Goal: Task Accomplishment & Management: Manage account settings

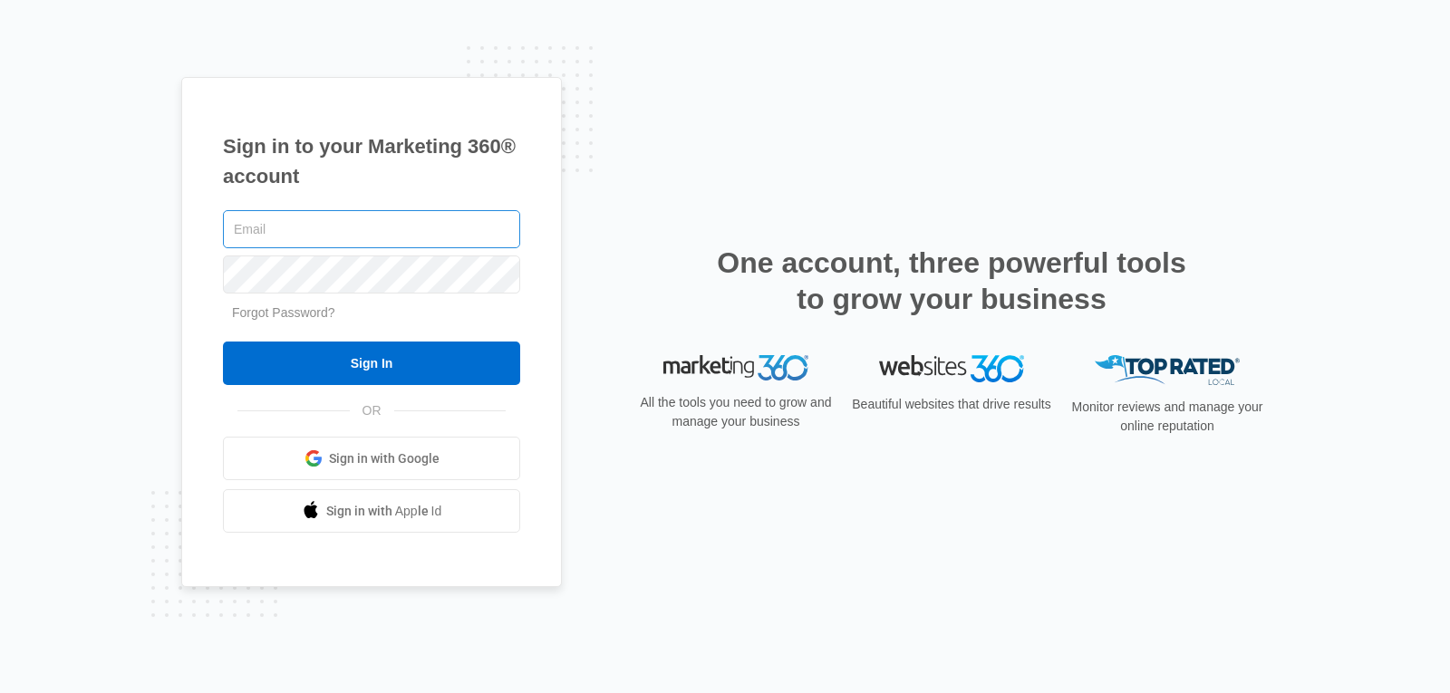
click at [307, 229] on input "text" at bounding box center [371, 229] width 297 height 38
type input "[EMAIL_ADDRESS][DOMAIN_NAME]"
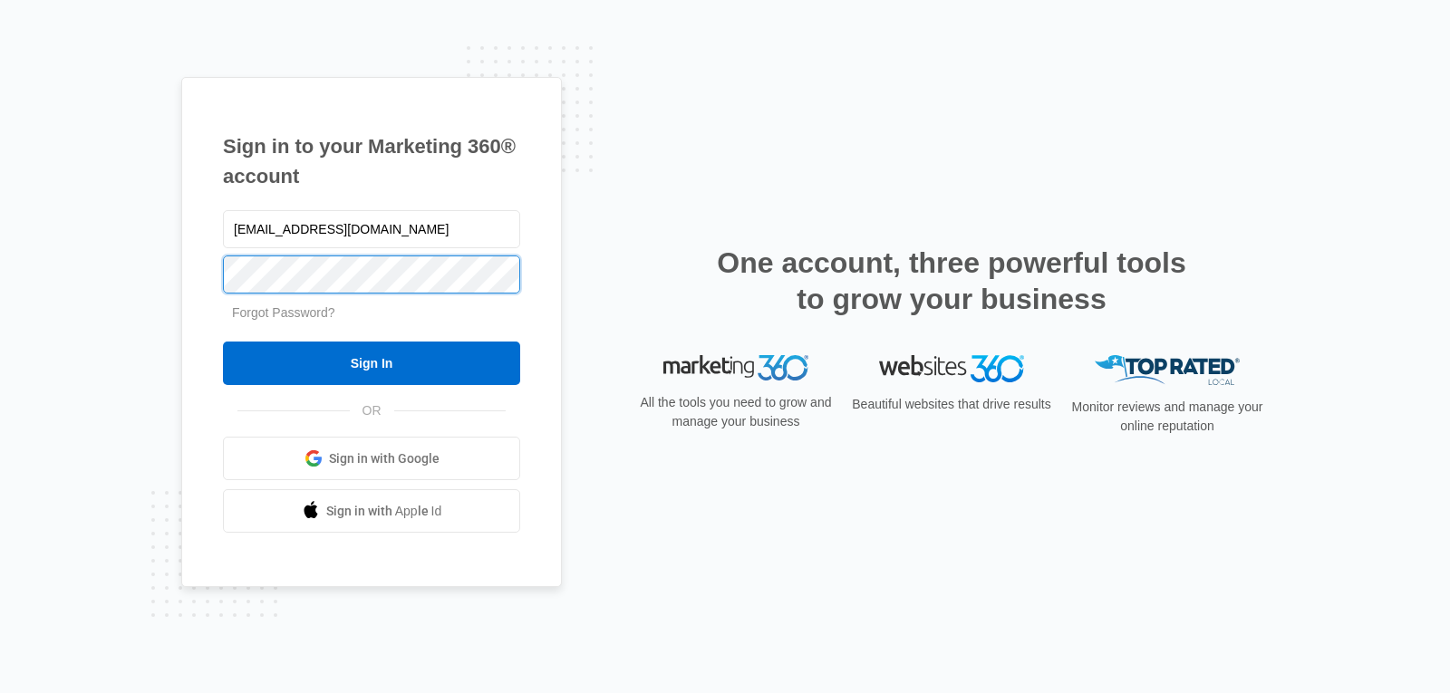
click at [223, 342] on input "Sign In" at bounding box center [371, 363] width 297 height 43
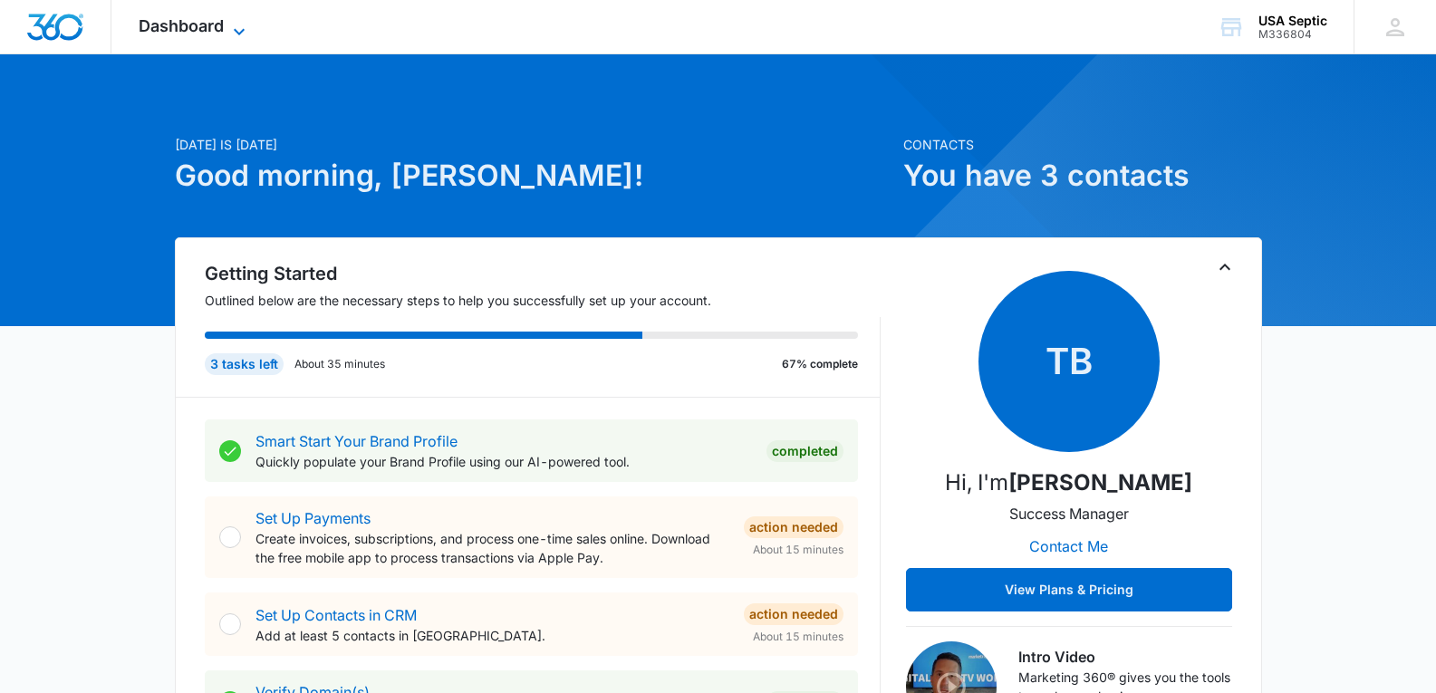
click at [240, 19] on div "Dashboard Apps Reputation Websites Forms CRM Email Social Payments POS Content …" at bounding box center [194, 26] width 166 height 53
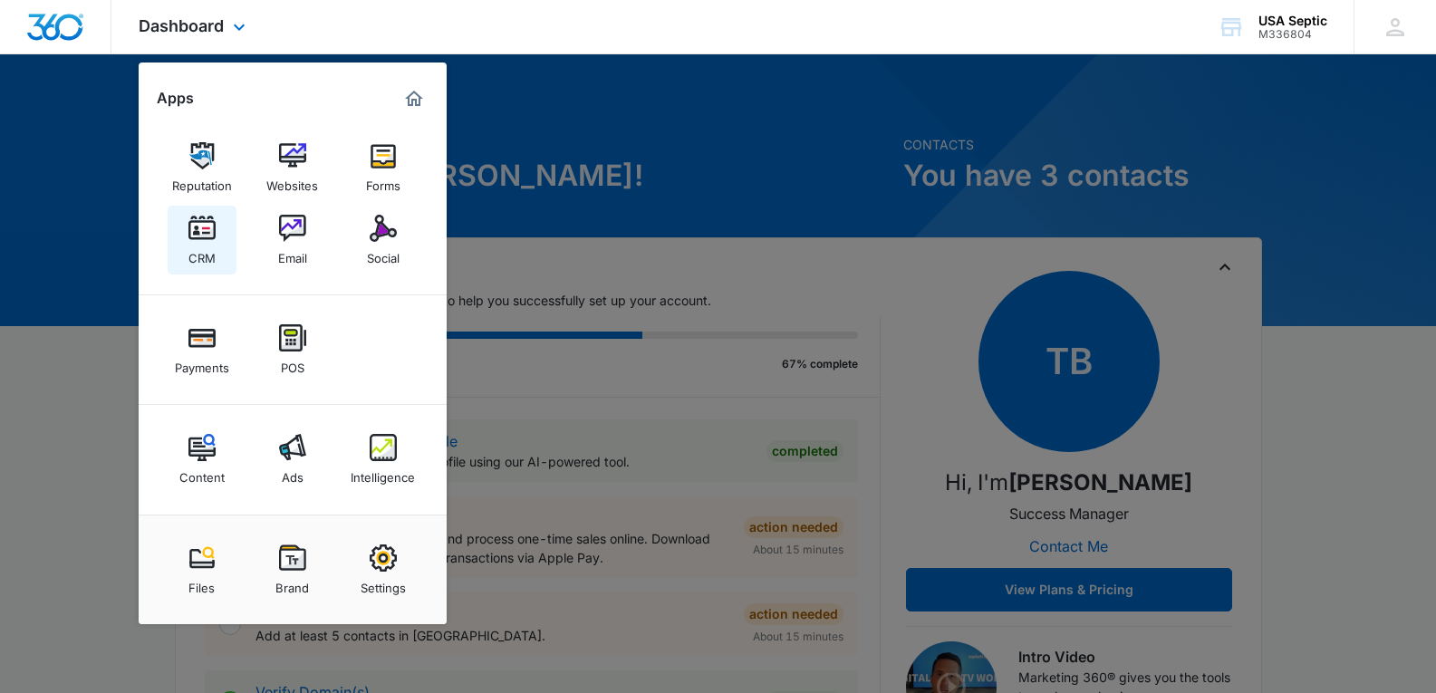
click at [210, 236] on img at bounding box center [201, 228] width 27 height 27
